Goal: Task Accomplishment & Management: Manage account settings

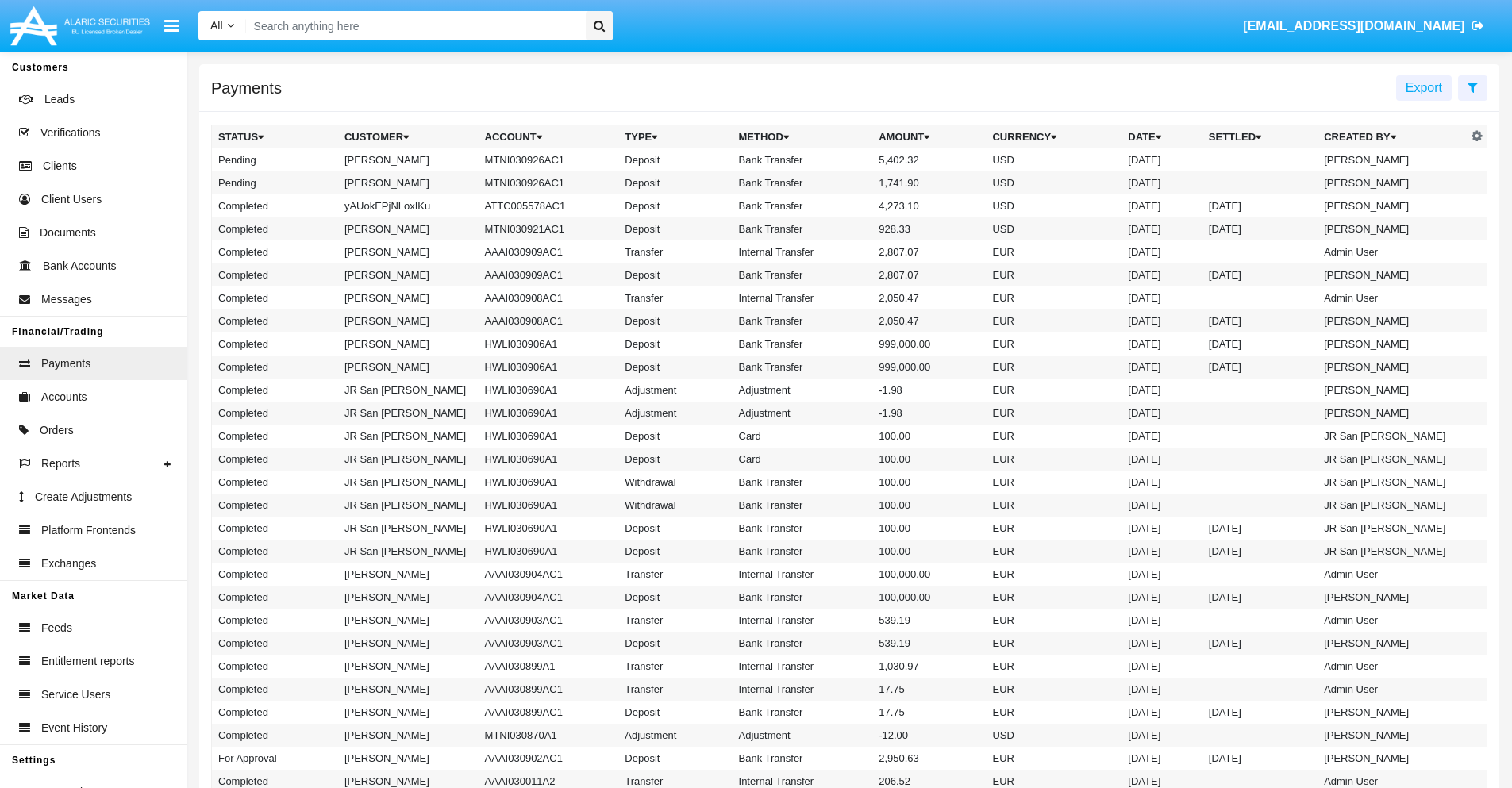
click at [1472, 87] on icon at bounding box center [1472, 88] width 10 height 13
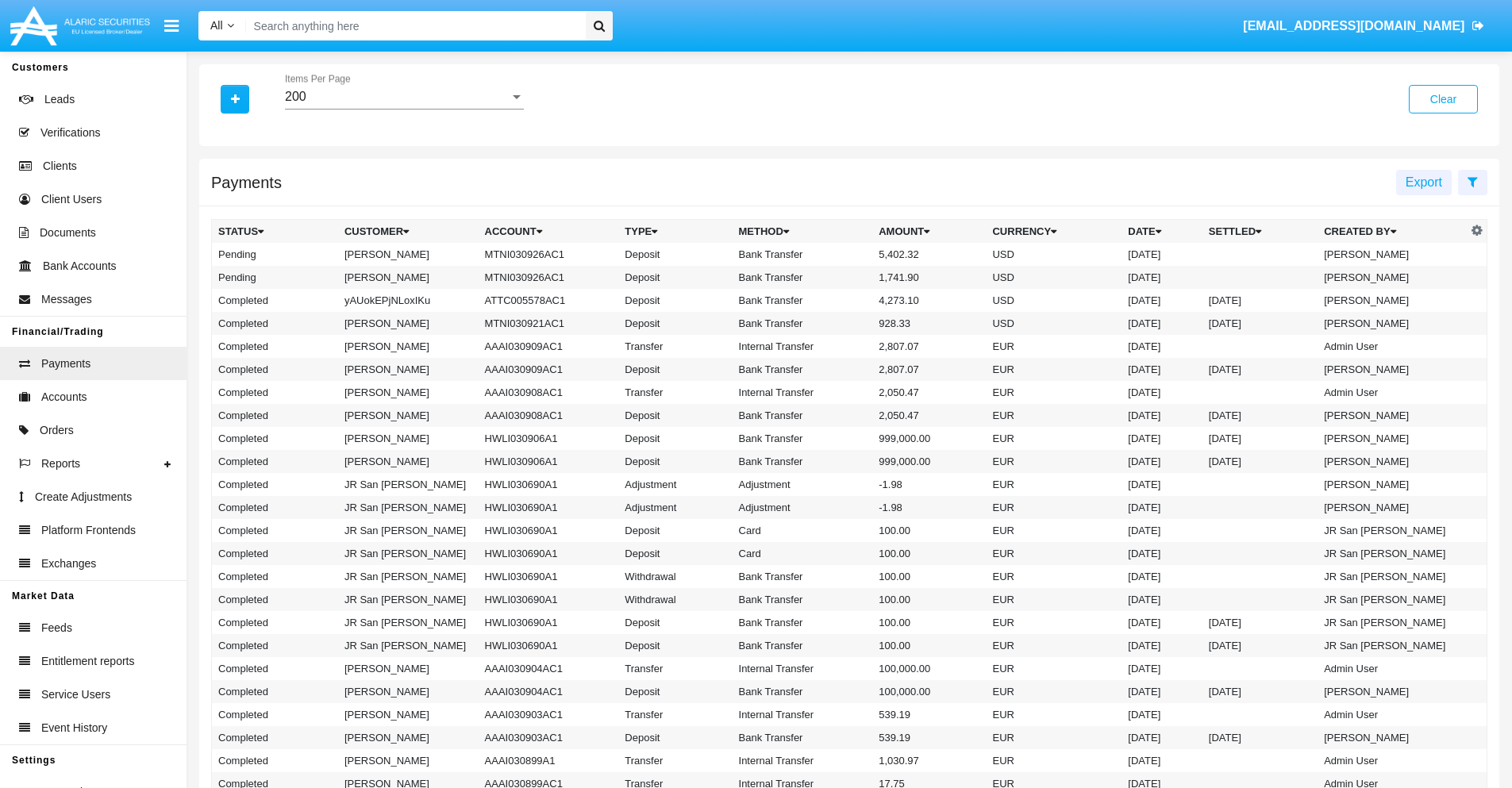
click at [404, 97] on div "200" at bounding box center [397, 97] width 224 height 15
click at [404, 109] on span "10" at bounding box center [404, 109] width 239 height 38
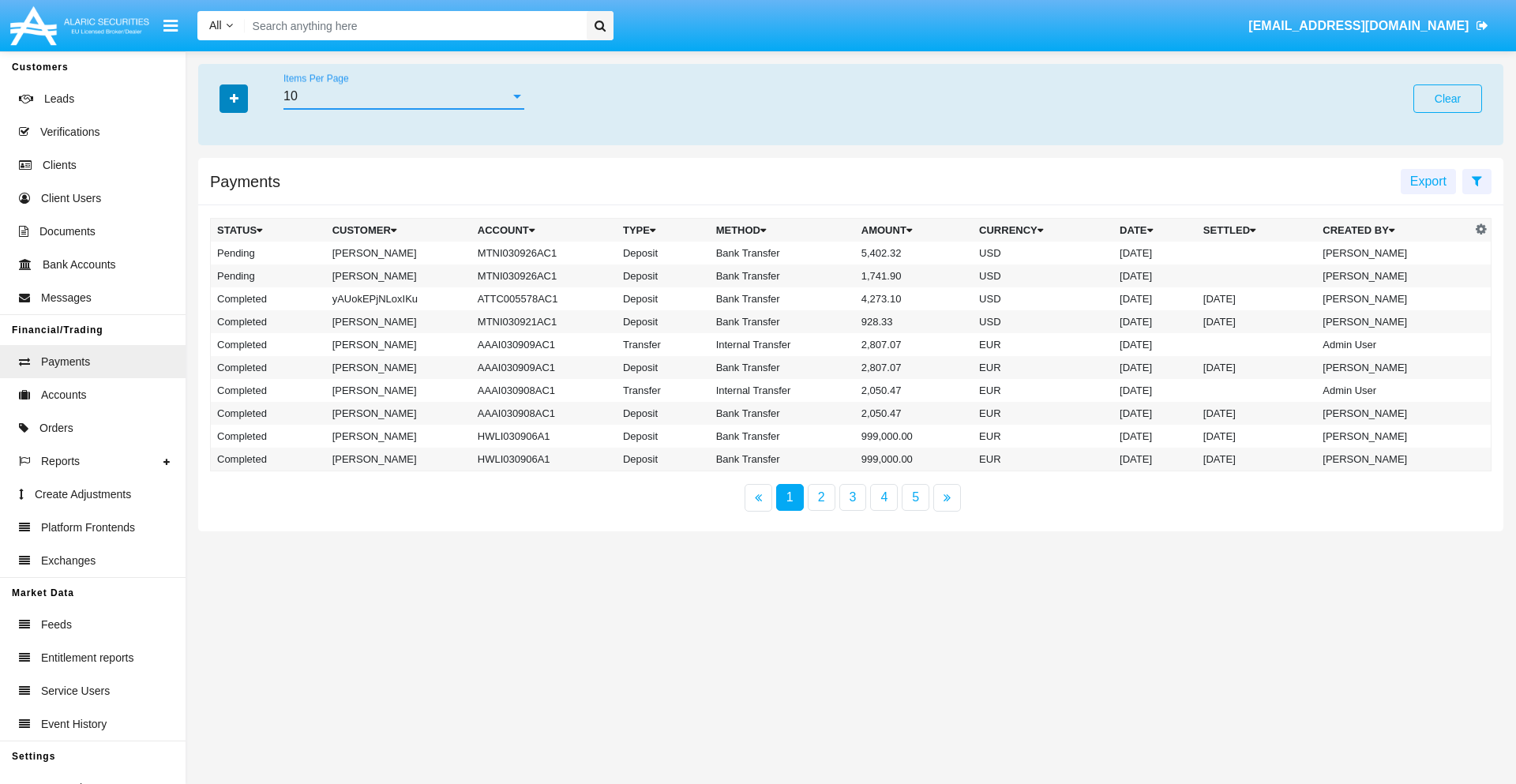
click at [233, 98] on icon "button" at bounding box center [234, 99] width 9 height 11
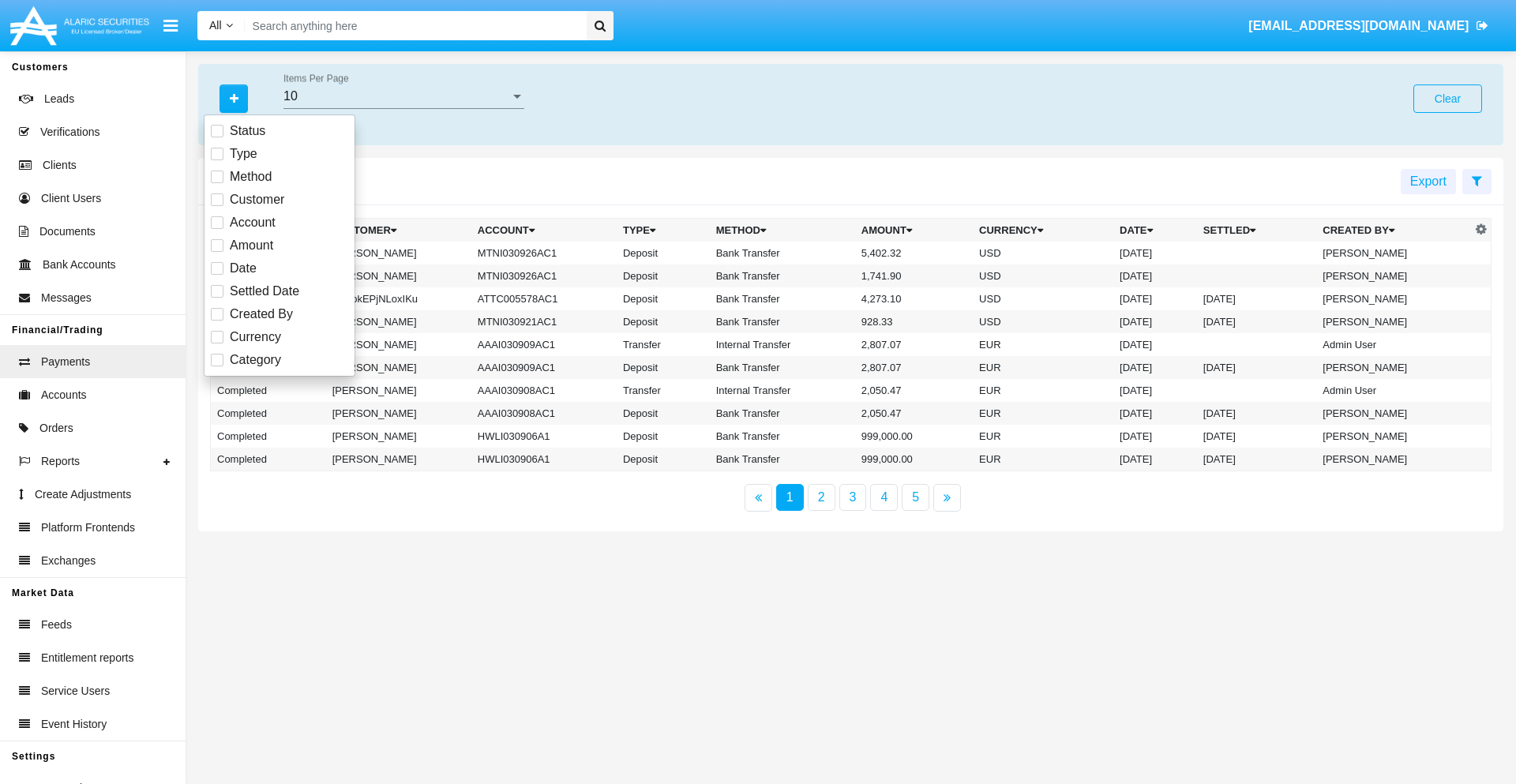
click at [247, 131] on span "Status" at bounding box center [247, 131] width 35 height 19
click at [217, 137] on input "Status" at bounding box center [216, 137] width 1 height 1
checkbox input "true"
click at [233, 98] on icon "button" at bounding box center [234, 99] width 9 height 11
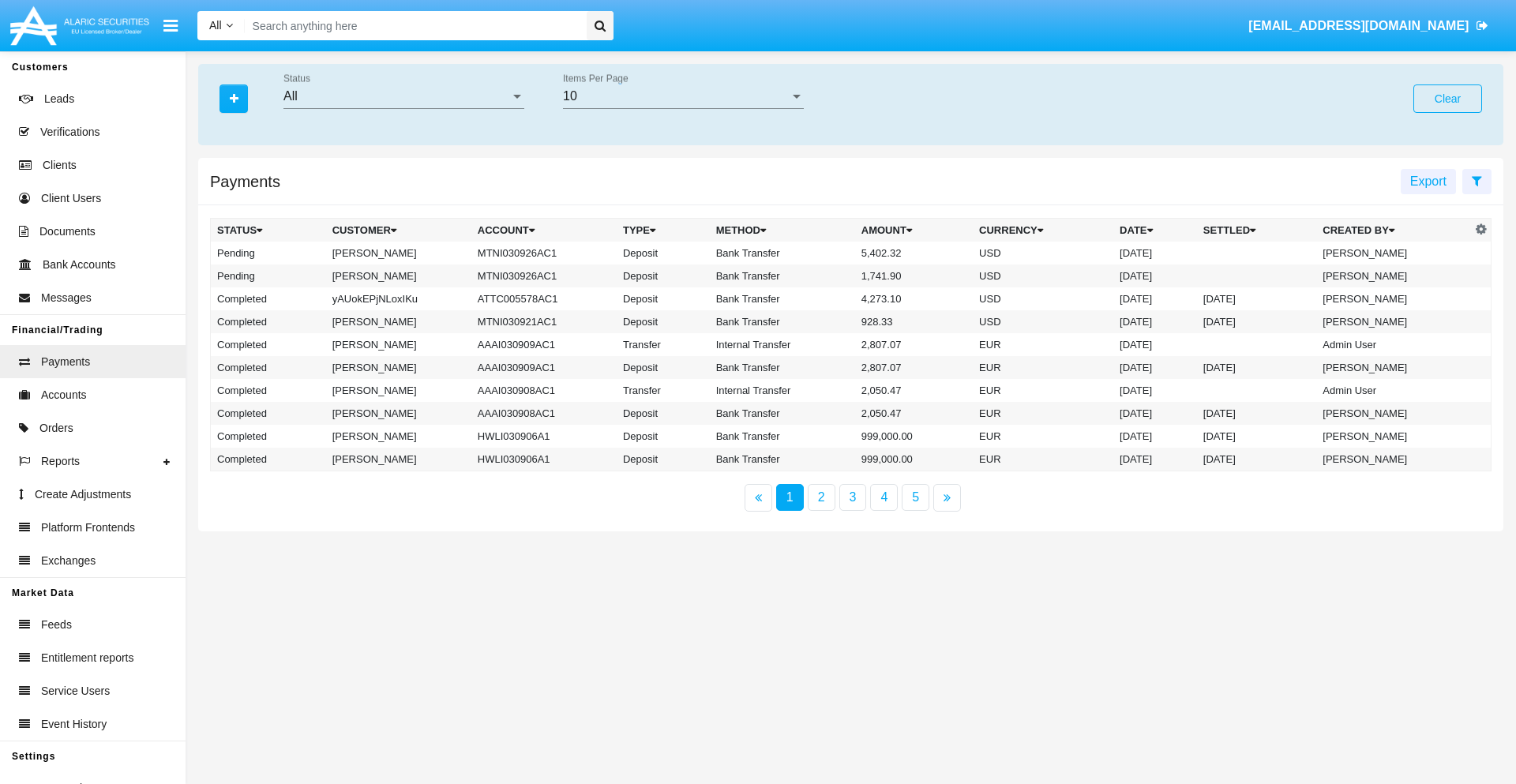
click at [403, 96] on div "All" at bounding box center [397, 96] width 227 height 15
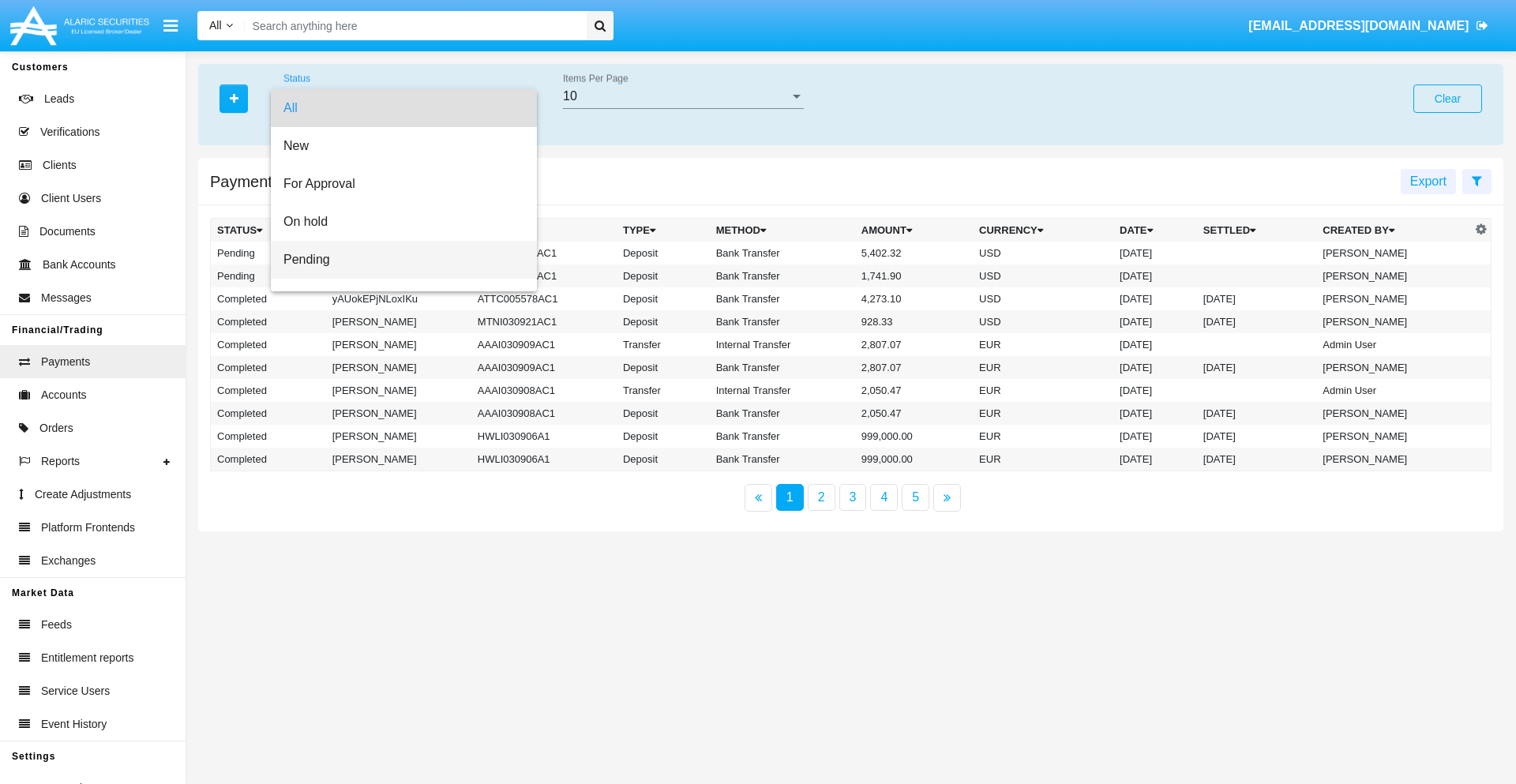
click at [397, 260] on span "Pending" at bounding box center [403, 260] width 241 height 38
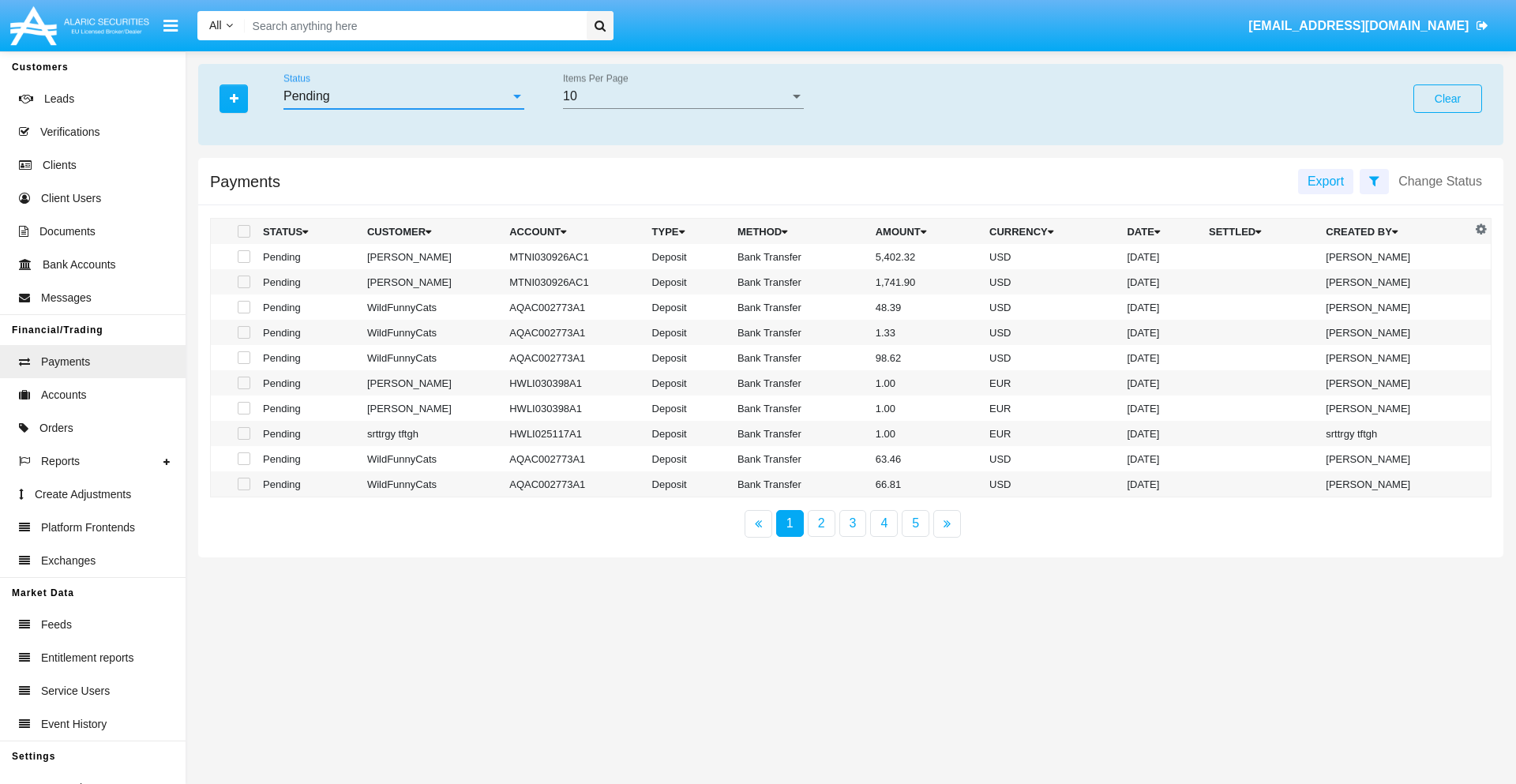
click at [242, 257] on span at bounding box center [244, 257] width 13 height 13
click at [243, 263] on input "checkbox" at bounding box center [243, 263] width 1 height 1
checkbox input "true"
click at [242, 281] on span at bounding box center [244, 281] width 13 height 13
click at [243, 288] on input "checkbox" at bounding box center [243, 288] width 1 height 1
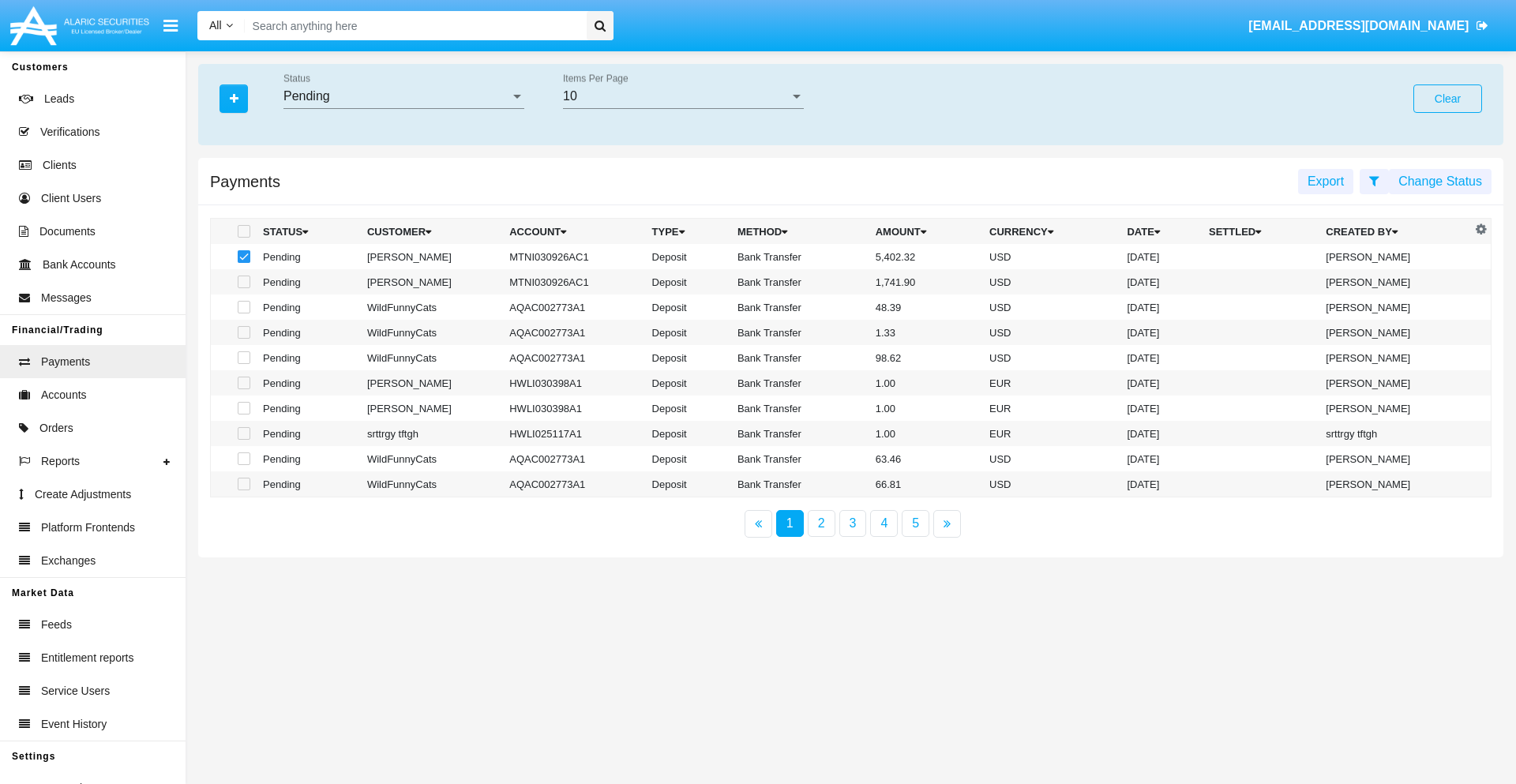
checkbox input "true"
click at [1440, 181] on button "Change Status" at bounding box center [1440, 181] width 103 height 25
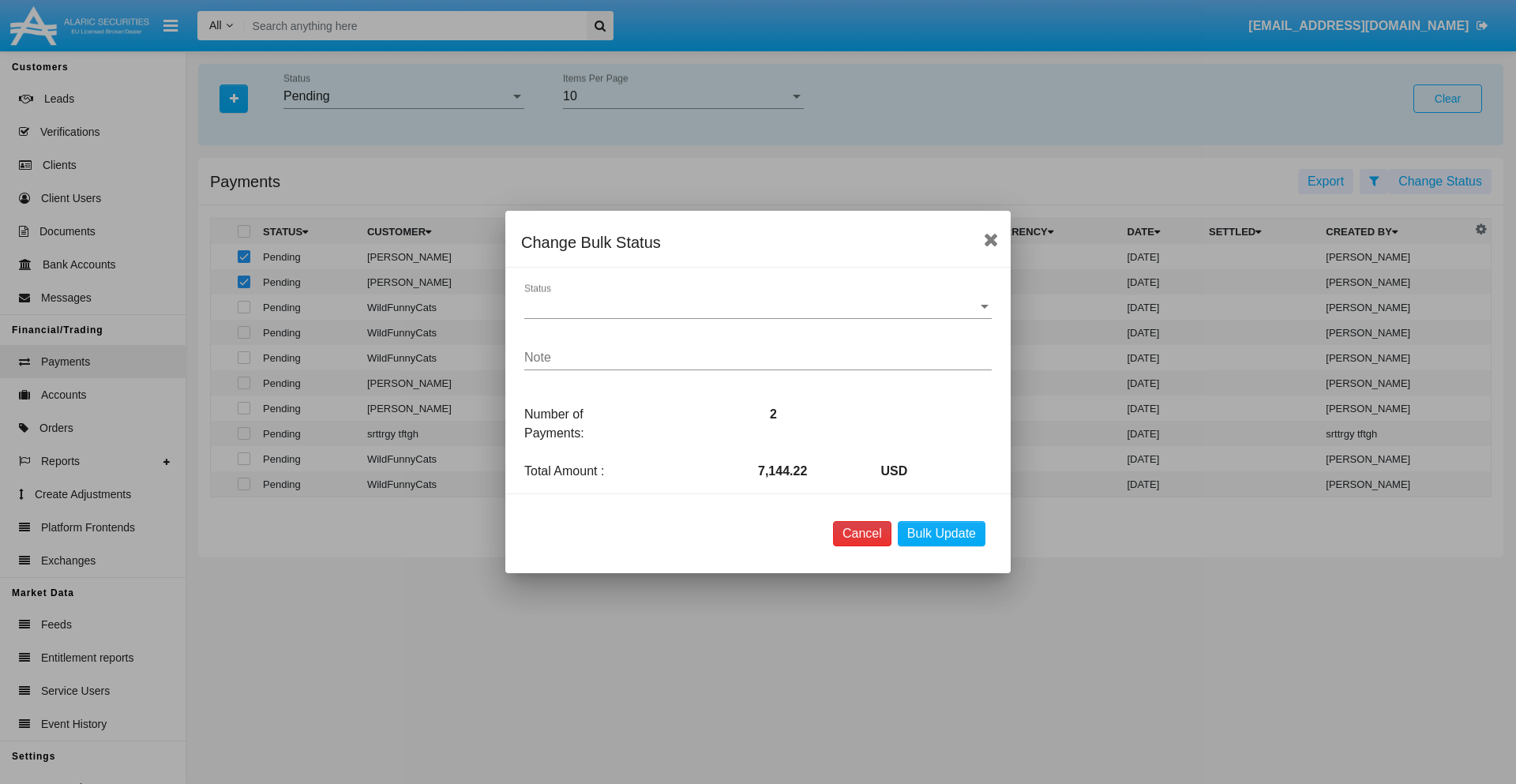
click at [861, 534] on button "Cancel" at bounding box center [861, 534] width 58 height 25
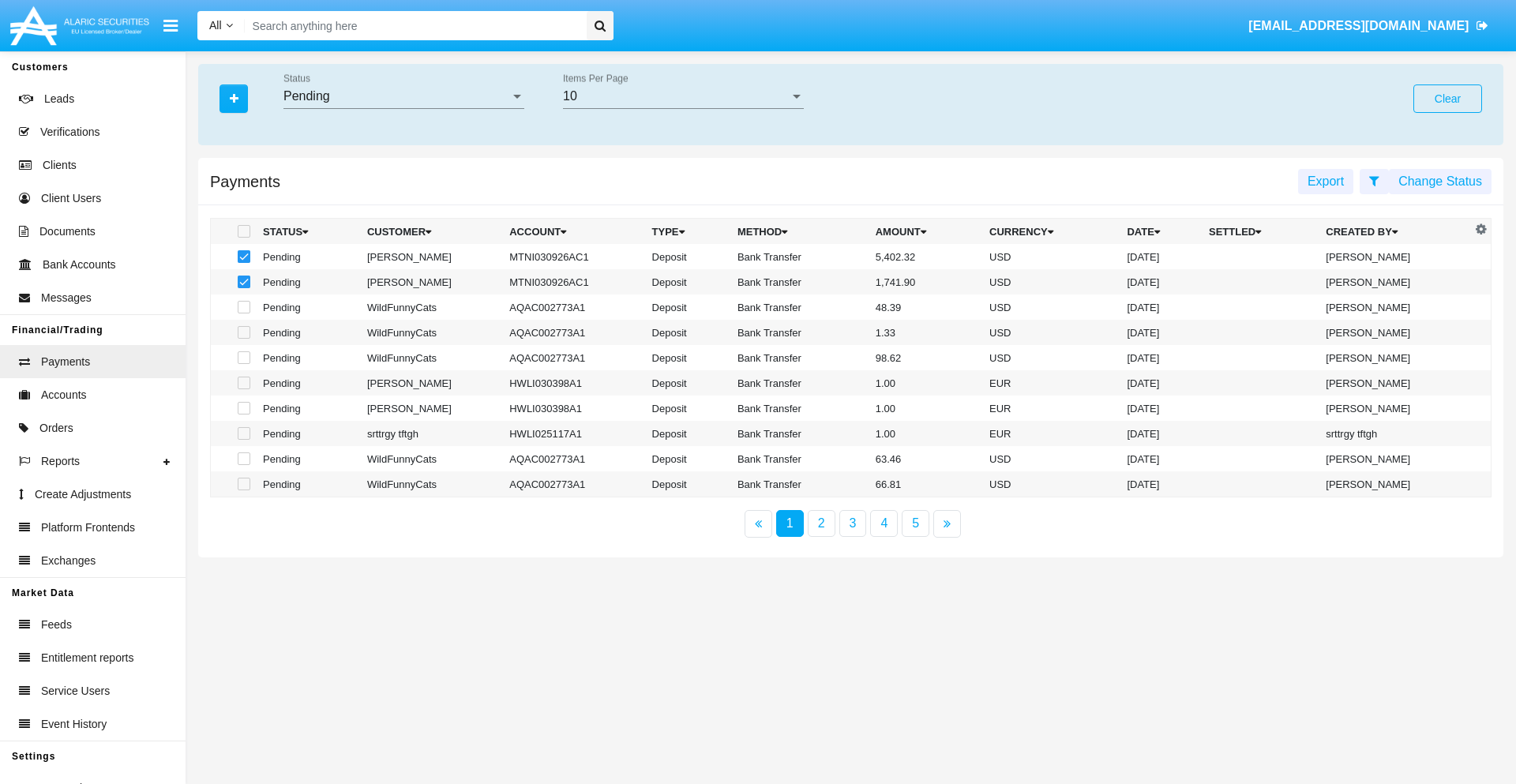
click at [1440, 181] on button "Change Status" at bounding box center [1440, 181] width 103 height 25
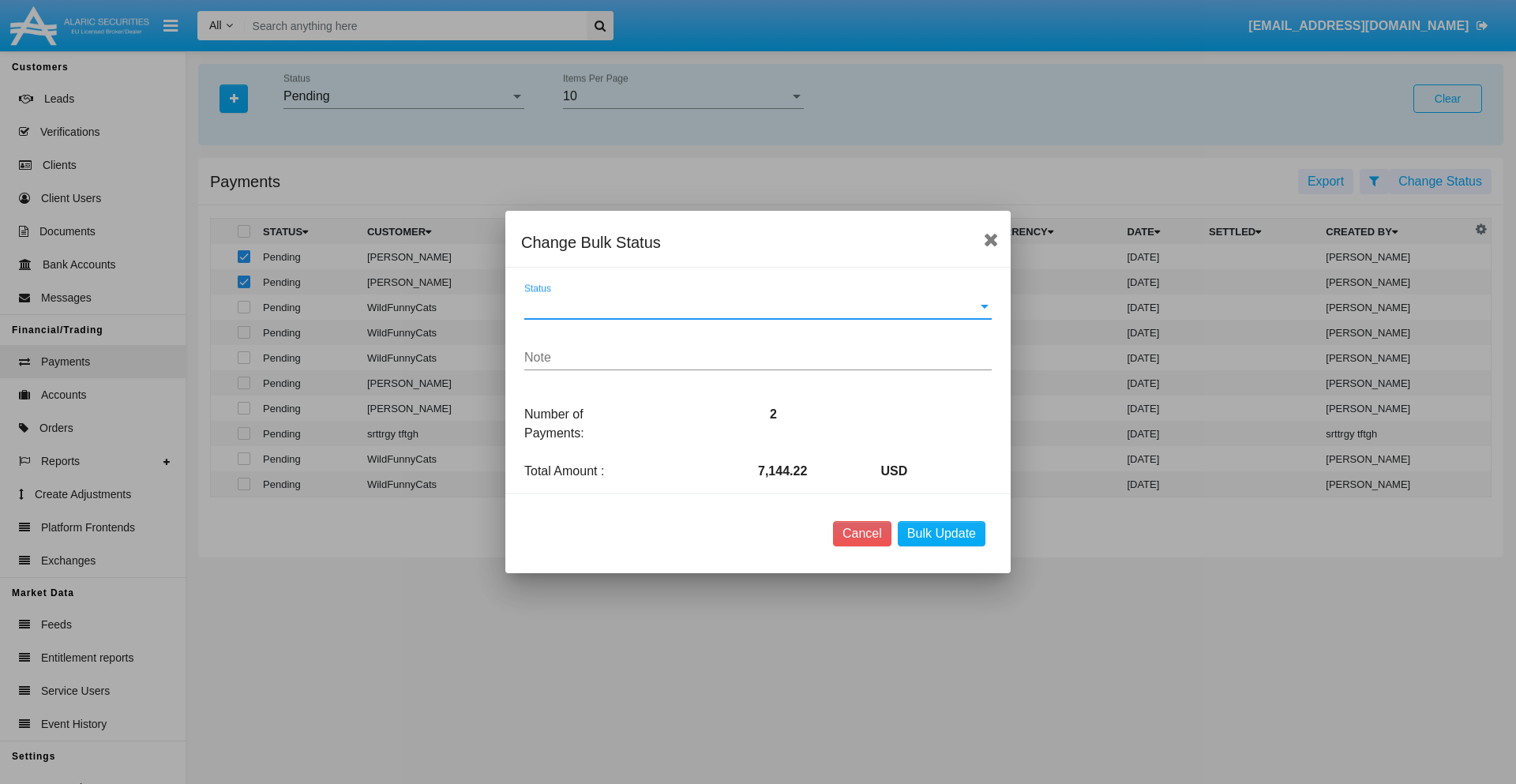
click at [758, 306] on span "Status" at bounding box center [750, 307] width 453 height 15
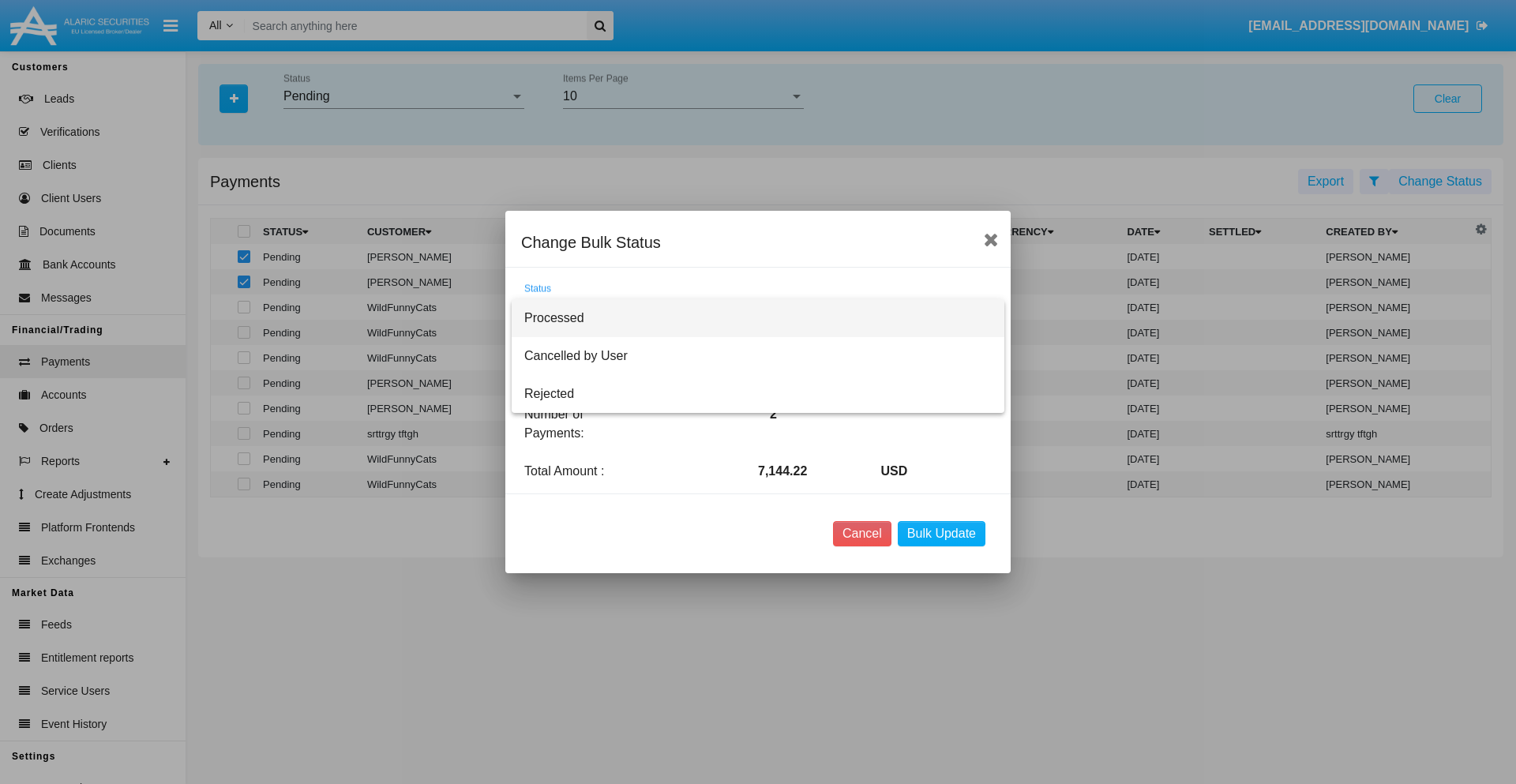
click at [758, 318] on span "Processed" at bounding box center [757, 318] width 468 height 38
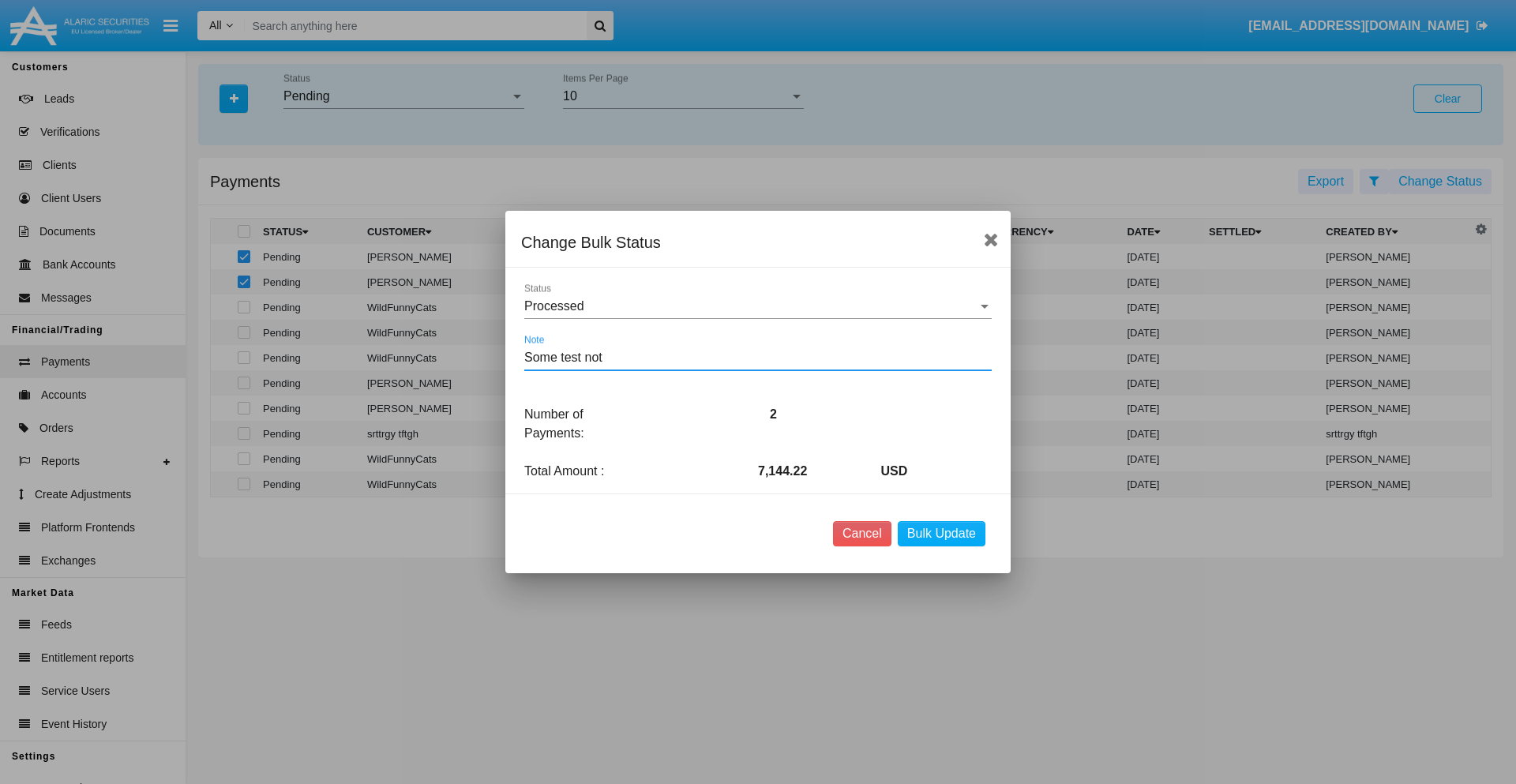
type textarea "Some test note"
click at [941, 534] on button "Bulk Update" at bounding box center [941, 534] width 88 height 25
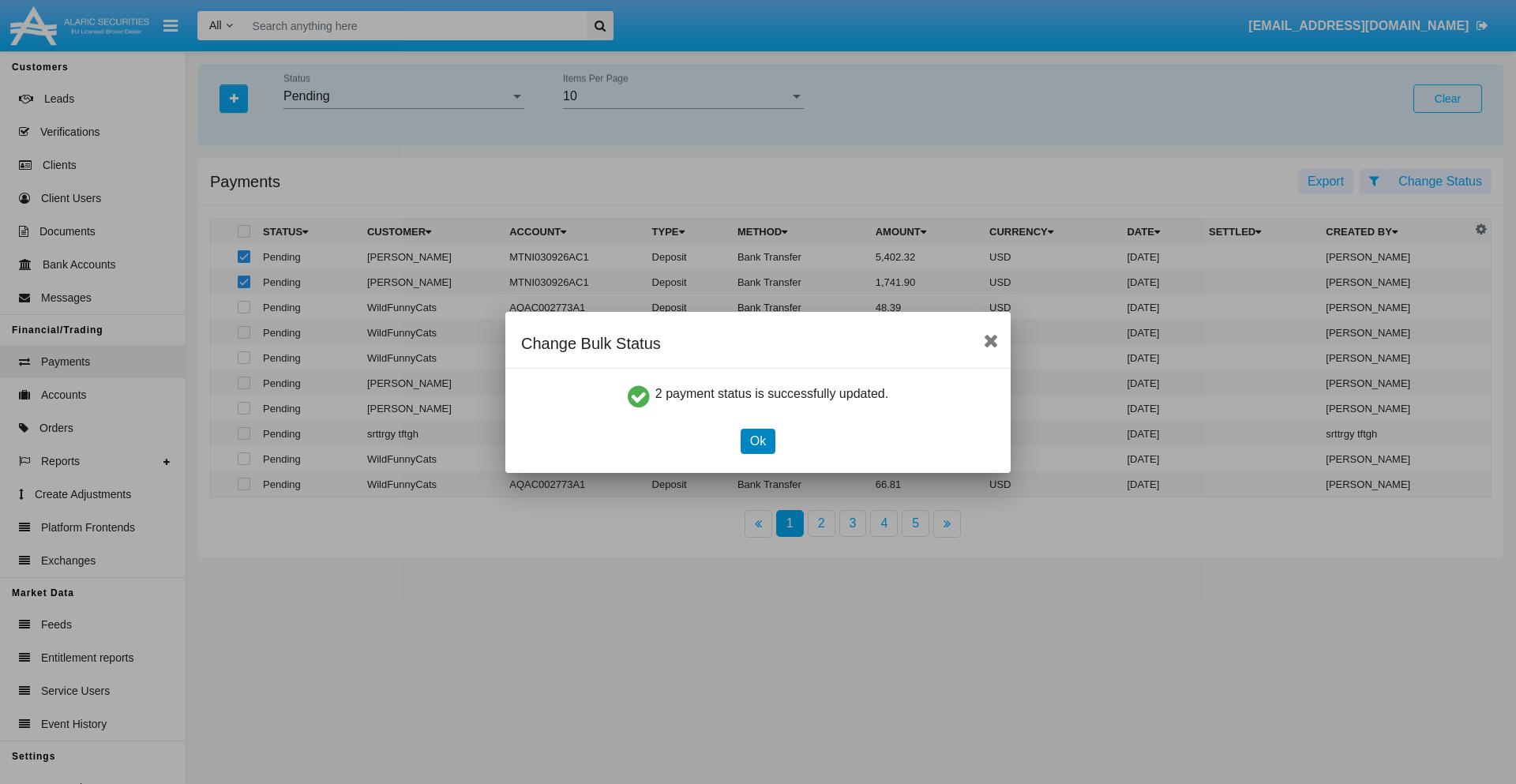
click at [757, 440] on button "Ok" at bounding box center [758, 441] width 34 height 25
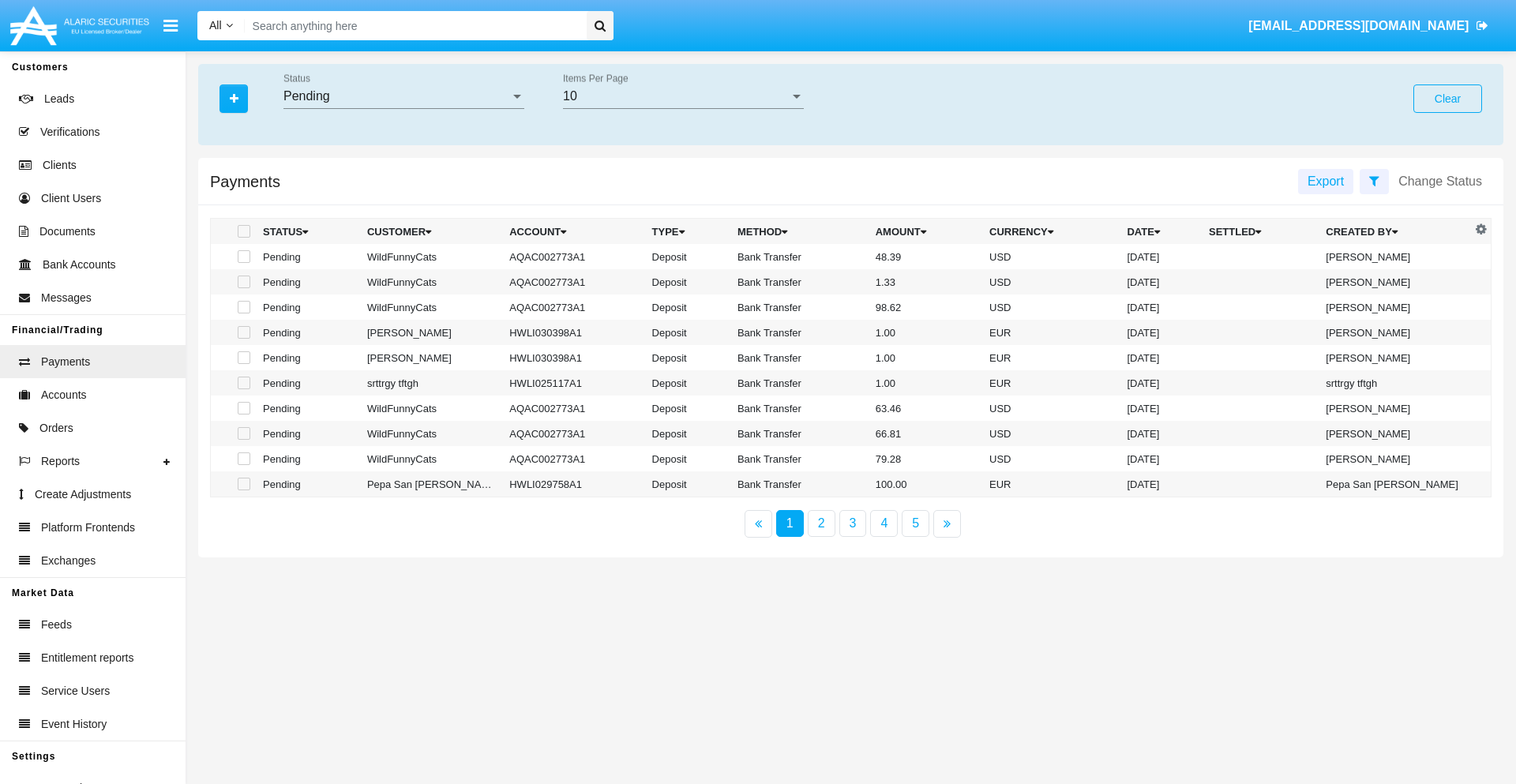
click at [403, 96] on div "Pending" at bounding box center [397, 96] width 227 height 15
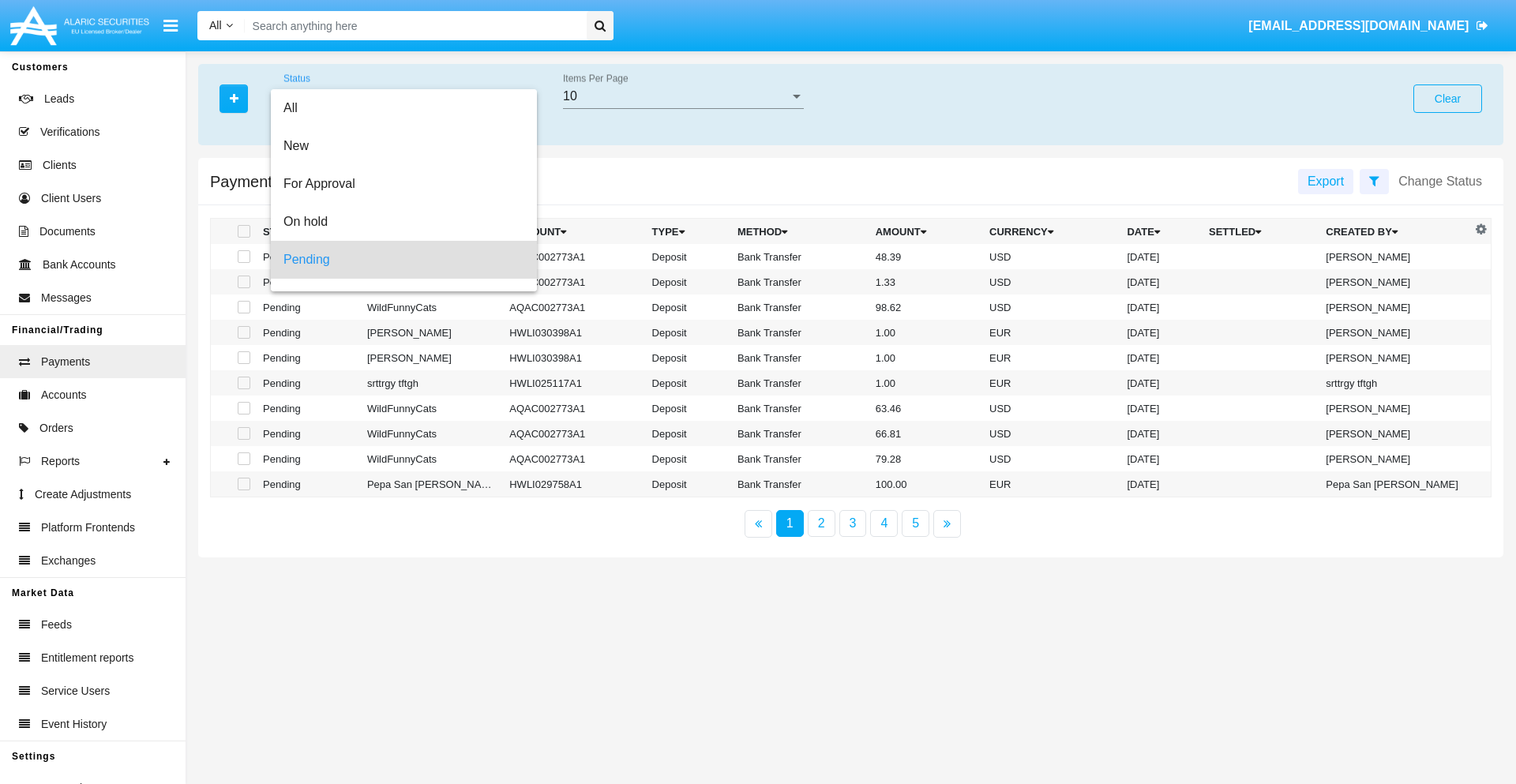
scroll to position [70, 0]
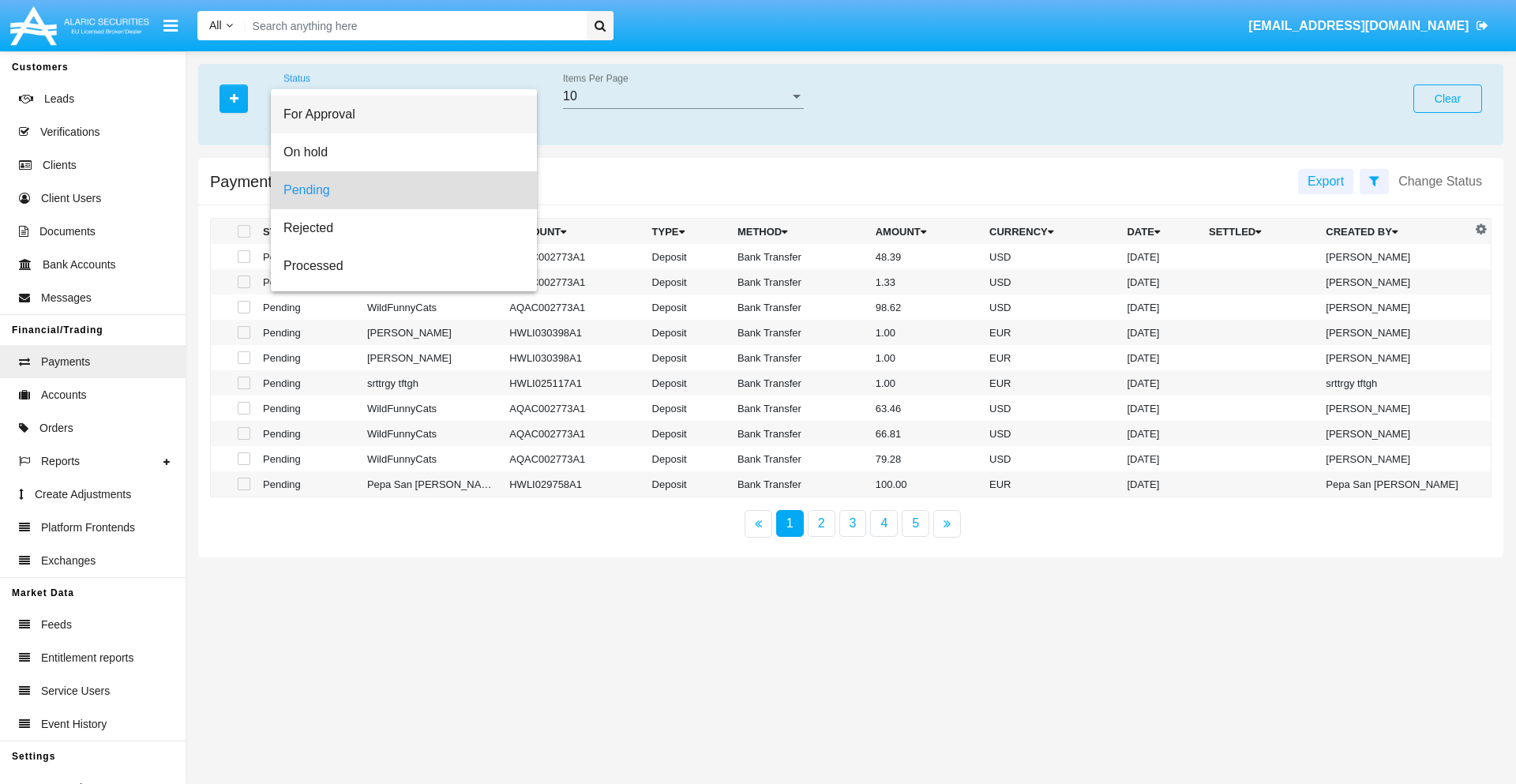
click at [397, 114] on span "For Approval" at bounding box center [403, 114] width 241 height 38
